Goal: Task Accomplishment & Management: Use online tool/utility

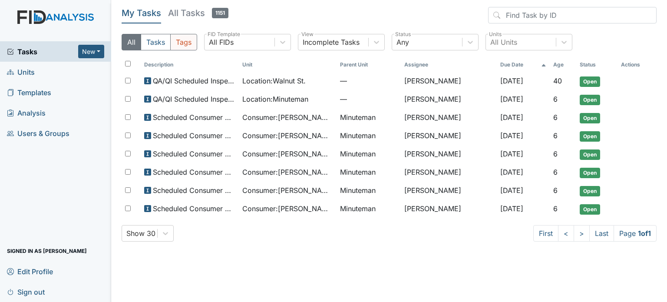
click at [189, 38] on button "Tags" at bounding box center [183, 42] width 27 height 17
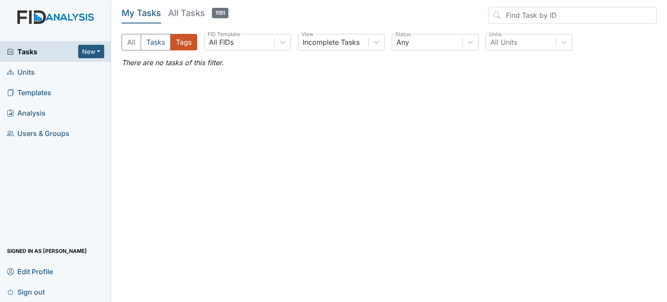
click at [185, 19] on h5 "All Tasks 1151" at bounding box center [198, 13] width 60 height 12
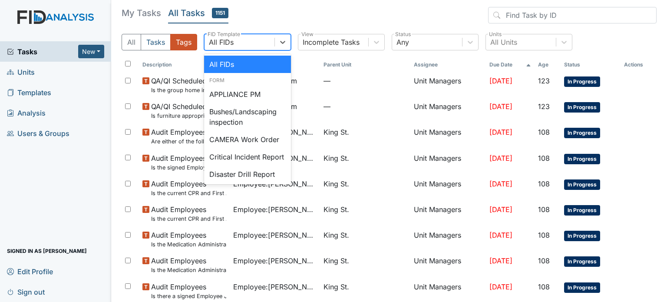
click at [263, 40] on div "All FIDs" at bounding box center [240, 42] width 70 height 16
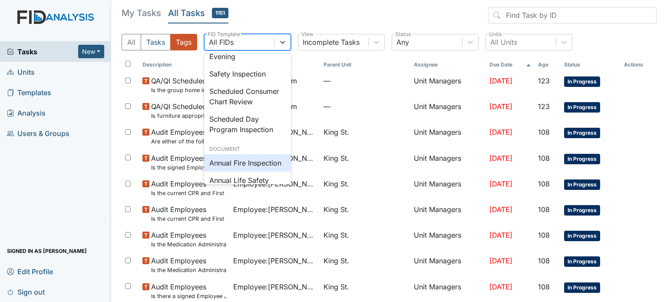
scroll to position [833, 0]
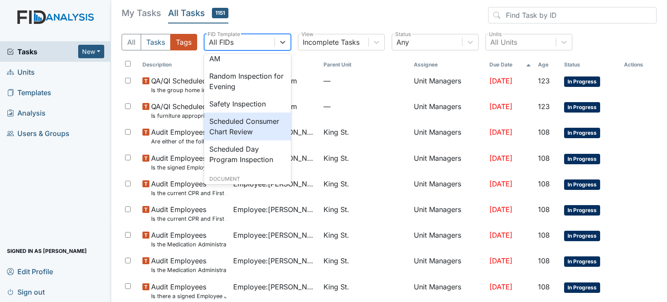
click at [247, 140] on div "Scheduled Consumer Chart Review" at bounding box center [247, 126] width 87 height 28
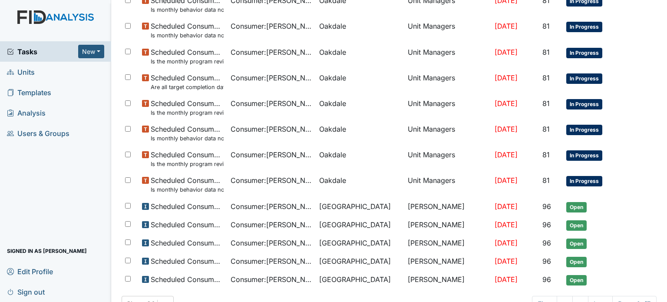
scroll to position [453, 0]
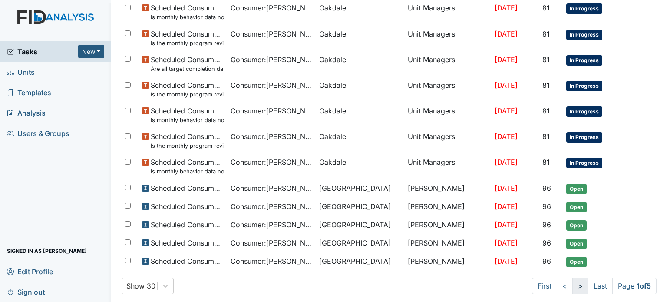
click at [573, 281] on link ">" at bounding box center [580, 285] width 16 height 17
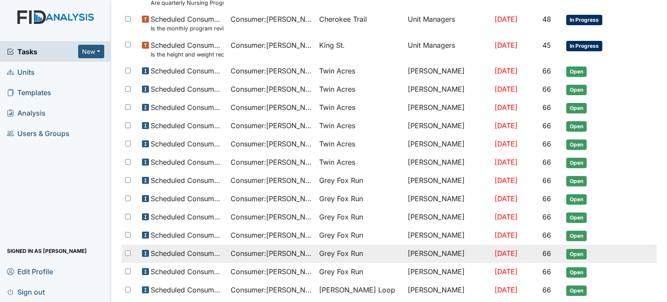
scroll to position [462, 0]
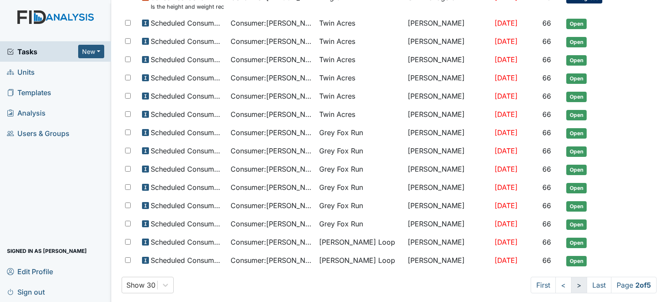
click at [573, 279] on link ">" at bounding box center [579, 285] width 16 height 17
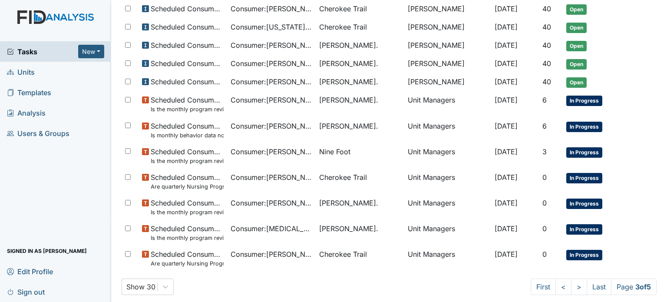
scroll to position [453, 0]
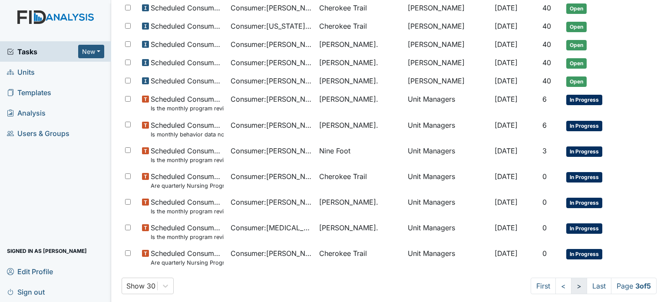
click at [572, 282] on link ">" at bounding box center [579, 285] width 16 height 17
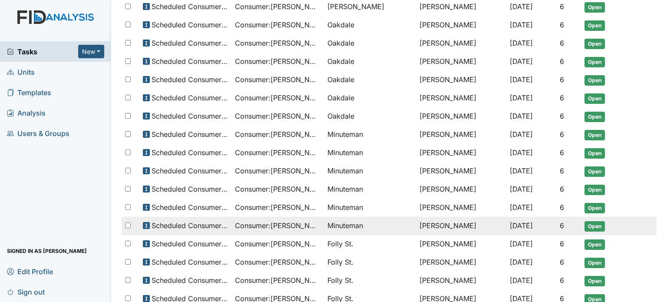
scroll to position [344, 0]
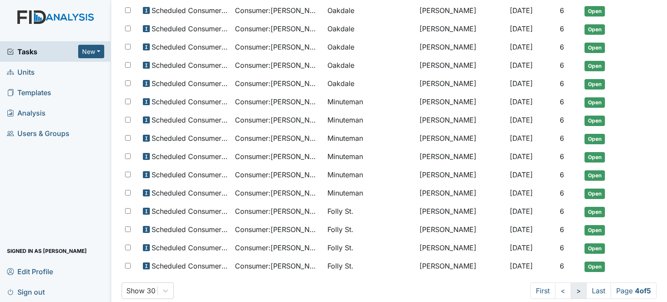
click at [571, 282] on link ">" at bounding box center [579, 290] width 16 height 17
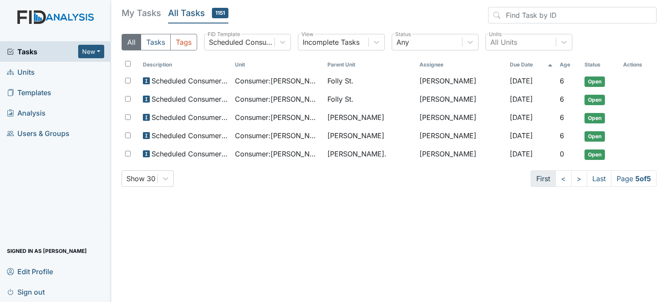
click at [535, 180] on link "First" at bounding box center [543, 178] width 25 height 17
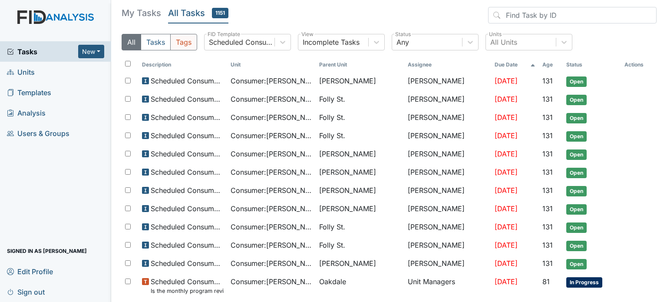
click at [181, 45] on button "Tags" at bounding box center [183, 42] width 27 height 17
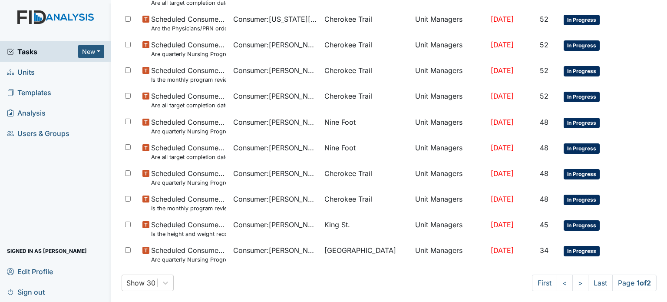
scroll to position [578, 0]
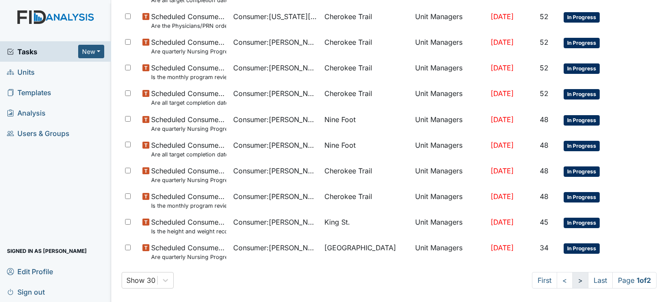
click at [573, 282] on link ">" at bounding box center [580, 280] width 16 height 17
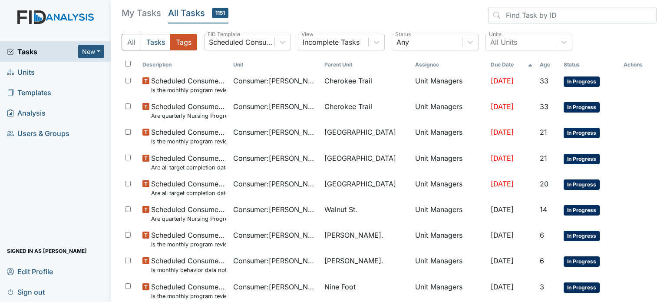
click at [258, 66] on th "Unit" at bounding box center [275, 64] width 91 height 15
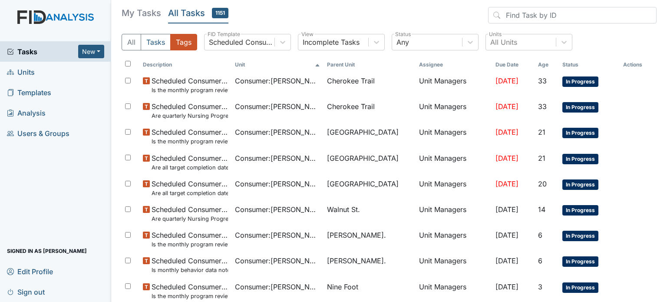
click at [231, 66] on th "Unit" at bounding box center [277, 64] width 92 height 15
click at [341, 63] on th "Parent Unit" at bounding box center [370, 64] width 92 height 15
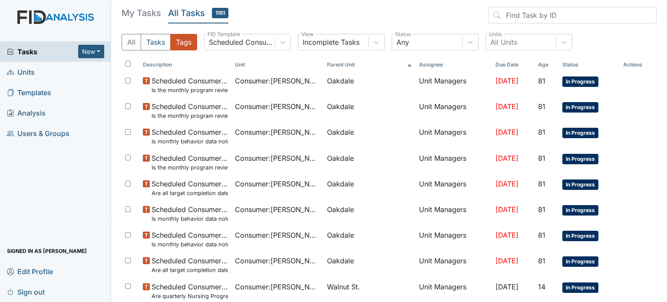
click at [341, 63] on th "Parent Unit" at bounding box center [370, 64] width 92 height 15
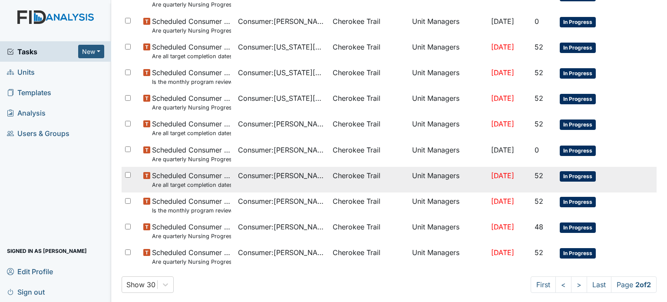
scroll to position [142, 0]
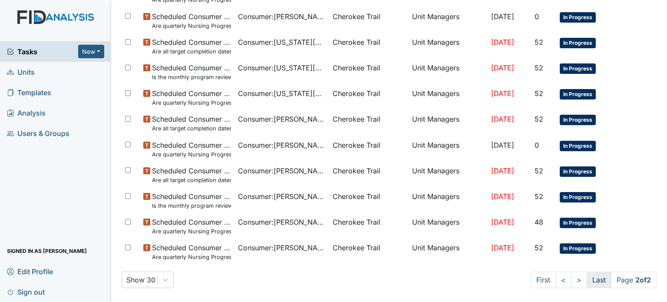
click at [588, 281] on link "Last" at bounding box center [599, 279] width 25 height 17
click at [591, 278] on link "Last" at bounding box center [599, 279] width 25 height 17
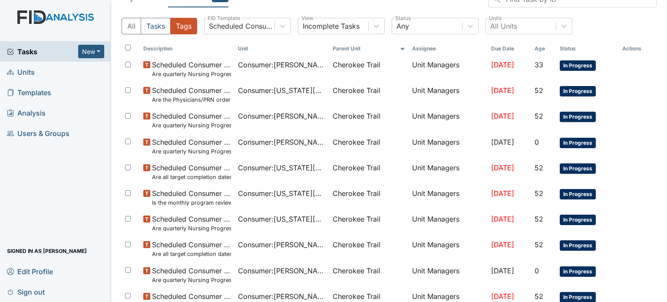
scroll to position [0, 0]
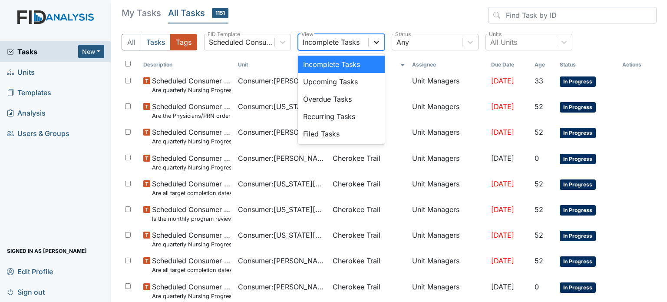
click at [376, 45] on icon at bounding box center [376, 42] width 9 height 9
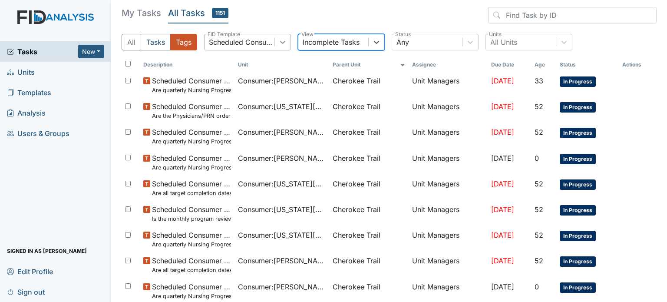
click at [285, 47] on div at bounding box center [283, 42] width 16 height 16
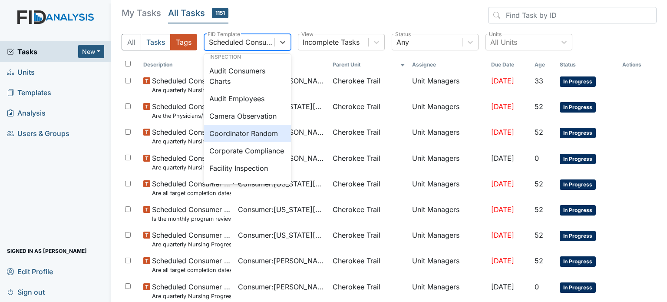
scroll to position [463, 0]
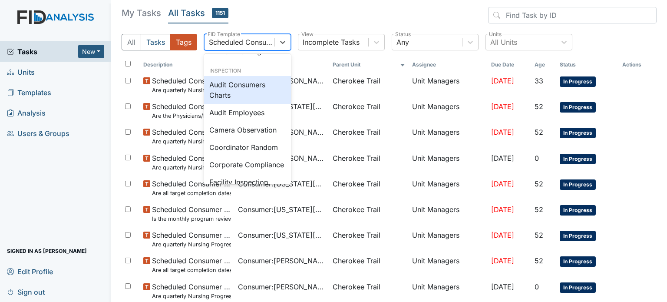
click at [255, 104] on div "Audit Consumers Charts" at bounding box center [247, 90] width 87 height 28
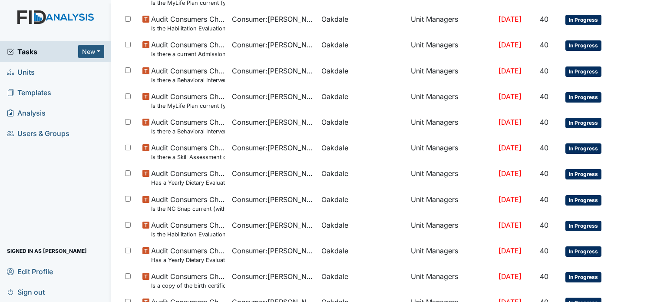
scroll to position [532, 0]
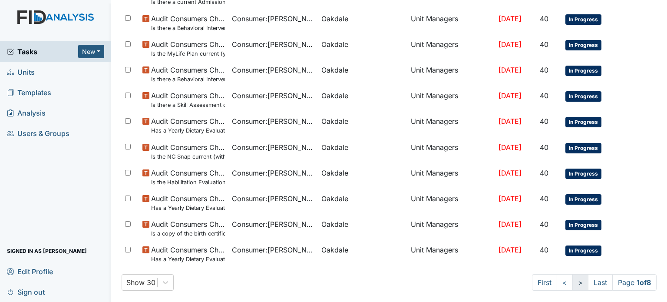
click at [572, 281] on link ">" at bounding box center [580, 282] width 16 height 17
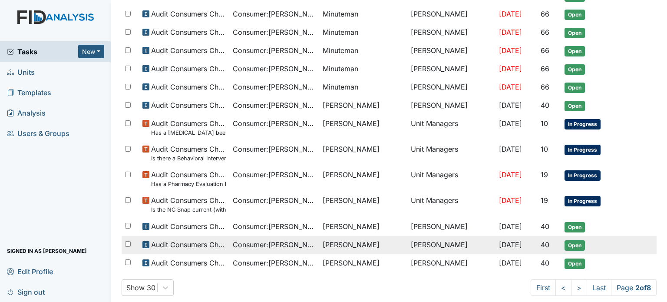
scroll to position [453, 0]
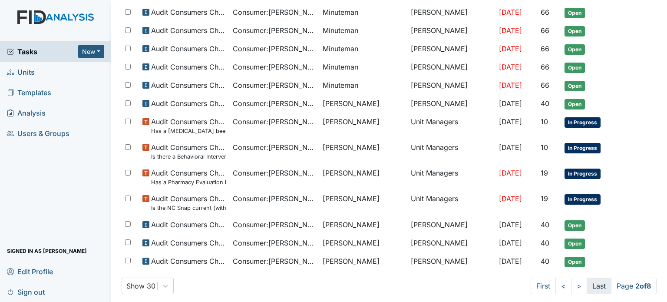
click at [588, 278] on link "Last" at bounding box center [599, 285] width 25 height 17
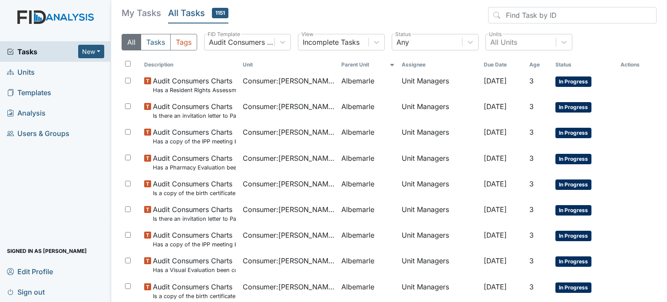
click at [363, 66] on th "Parent Unit" at bounding box center [368, 64] width 60 height 15
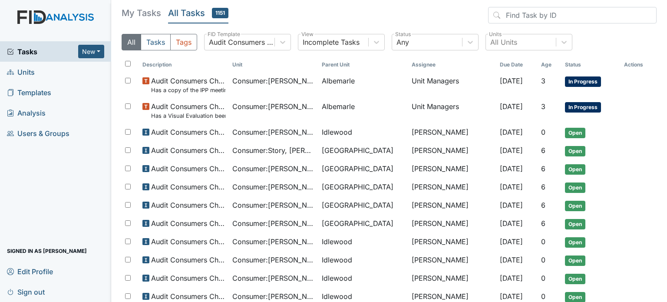
click at [346, 63] on th "Parent Unit" at bounding box center [363, 64] width 90 height 15
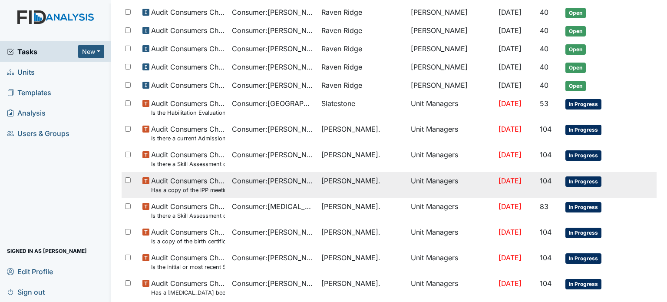
scroll to position [120, 0]
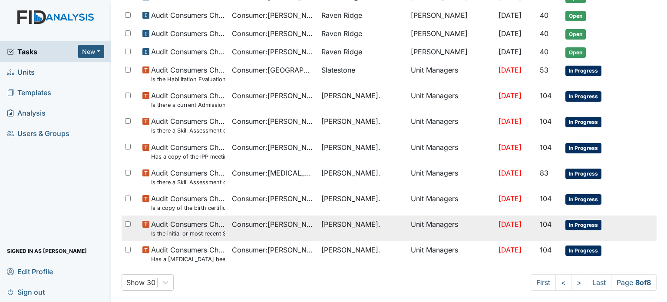
click at [259, 226] on span "Consumer : Crumble, Roosevelt" at bounding box center [273, 224] width 83 height 10
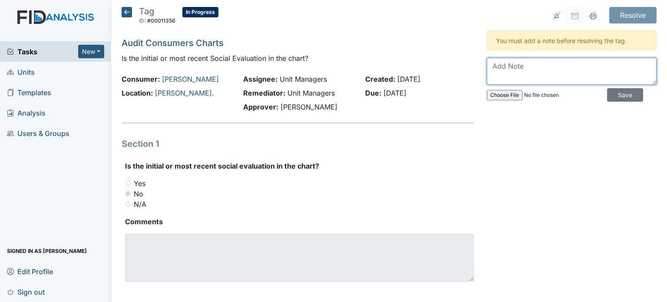
click at [559, 71] on textarea at bounding box center [572, 71] width 170 height 27
type textarea "Uploaded to Therap."
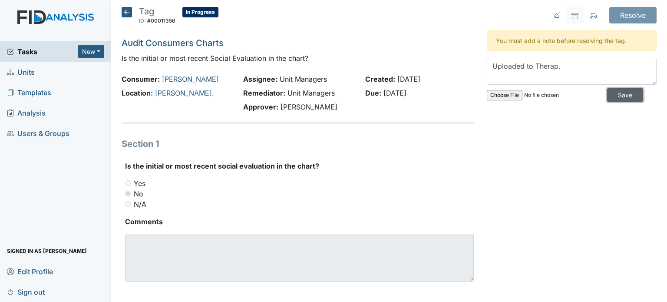
click at [620, 96] on input "Save" at bounding box center [625, 94] width 36 height 13
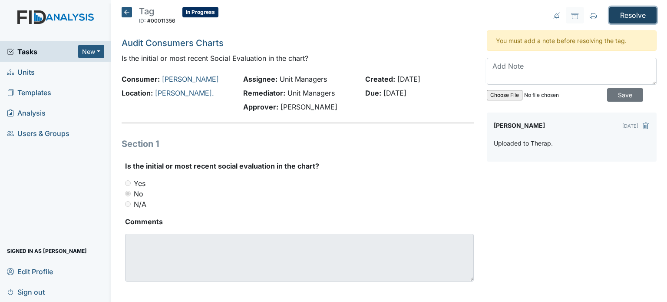
click at [620, 16] on input "Resolve" at bounding box center [632, 15] width 47 height 17
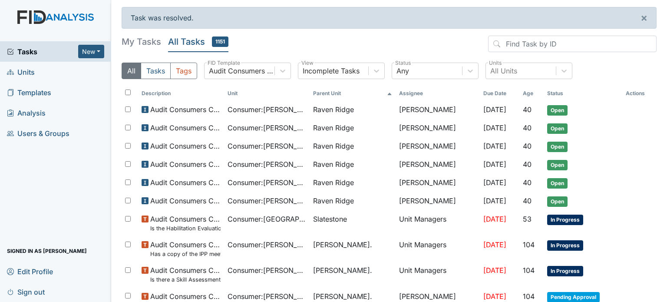
click at [43, 57] on div "Tasks New Form Inspection Document Bundle" at bounding box center [55, 51] width 111 height 20
click at [30, 51] on span "Tasks" at bounding box center [42, 51] width 71 height 10
